Goal: Task Accomplishment & Management: Use online tool/utility

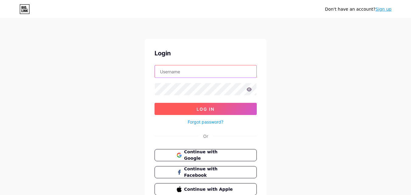
type input "[EMAIL_ADDRESS][DOMAIN_NAME]"
click at [226, 111] on button "Log In" at bounding box center [205, 109] width 102 height 12
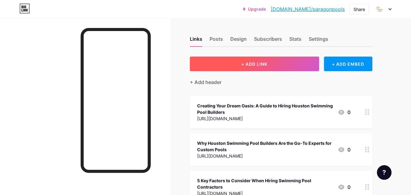
click at [263, 60] on button "+ ADD LINK" at bounding box center [254, 64] width 129 height 15
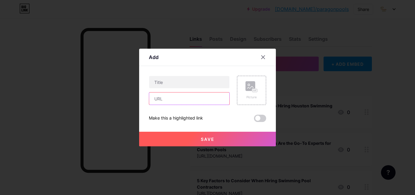
click at [177, 102] on input "text" at bounding box center [189, 98] width 80 height 12
paste input "[URL][DOMAIN_NAME]"
type input "[URL][DOMAIN_NAME]"
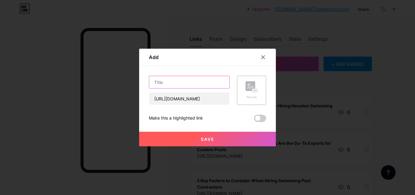
click at [175, 82] on input "text" at bounding box center [189, 82] width 80 height 12
paste input "Affordable and Quality Pool Builders Houston Residents Recommend"
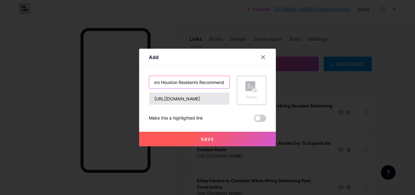
type input "Affordable and Quality Pool Builders Houston Residents Recommend"
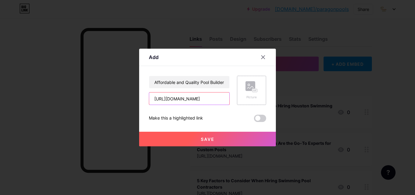
scroll to position [0, 116]
drag, startPoint x: 208, startPoint y: 97, endPoint x: 247, endPoint y: 100, distance: 38.7
click at [247, 100] on div "Affordable and Quality Pool Builders Houston Residents Recommend [URL][DOMAIN_N…" at bounding box center [207, 90] width 117 height 29
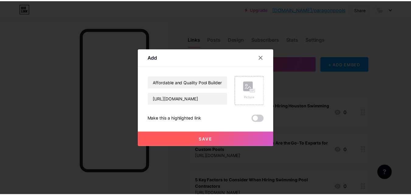
scroll to position [0, 0]
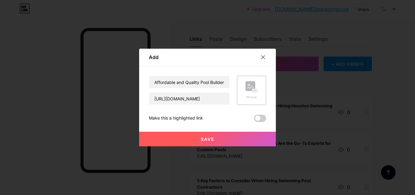
click at [227, 114] on div "Affordable and Quality Pool Builders Houston Residents Recommend [URL][DOMAIN_N…" at bounding box center [207, 99] width 117 height 46
click at [256, 118] on span at bounding box center [260, 118] width 12 height 7
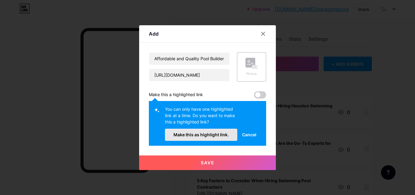
click at [197, 130] on button "Make this as highlight link." at bounding box center [201, 135] width 72 height 12
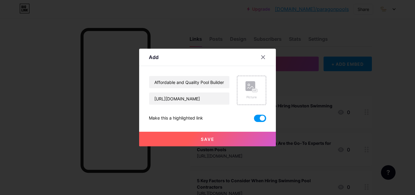
click at [248, 137] on button "Save" at bounding box center [207, 139] width 137 height 15
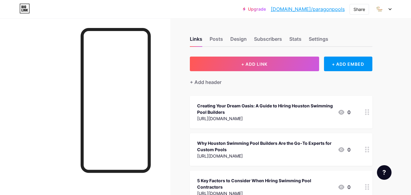
click at [325, 8] on link "[DOMAIN_NAME]/paragonpools" at bounding box center [308, 8] width 74 height 7
